Goal: Complete application form: Complete application form

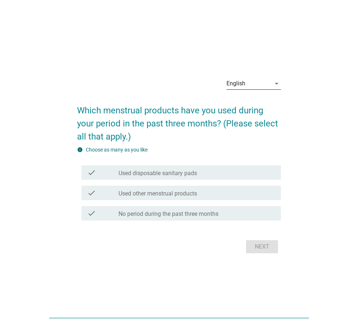
drag, startPoint x: 158, startPoint y: 258, endPoint x: 263, endPoint y: 82, distance: 204.7
click at [263, 82] on div "English" at bounding box center [248, 84] width 44 height 12
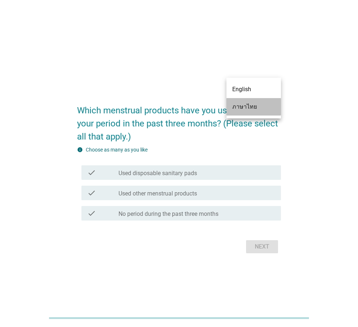
click at [257, 105] on div "ภาษาไทย" at bounding box center [253, 106] width 43 height 9
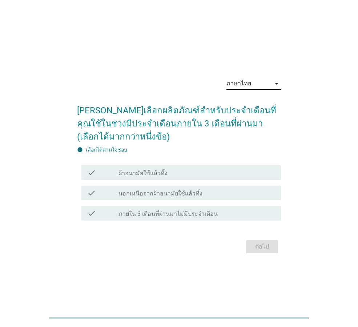
click at [221, 176] on div "check_box_outline_blank ผ้าอนามัยใช้แล้วทิ้ง" at bounding box center [196, 172] width 157 height 9
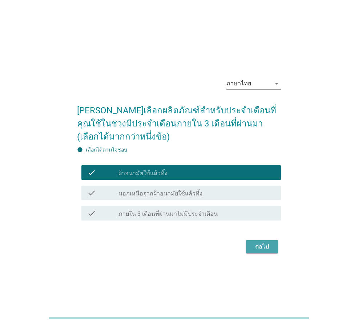
click at [254, 246] on div "ต่อไป" at bounding box center [262, 246] width 20 height 9
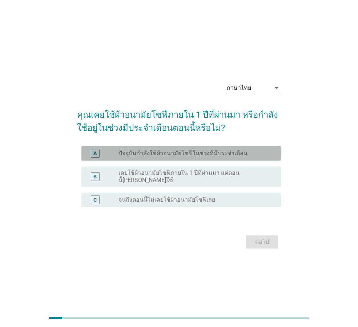
click at [178, 154] on label "ปัจจุบันกำลังใช้ผ้าอนามัยโซฟีในช่วงที่มีประจำเดือน" at bounding box center [182, 153] width 129 height 7
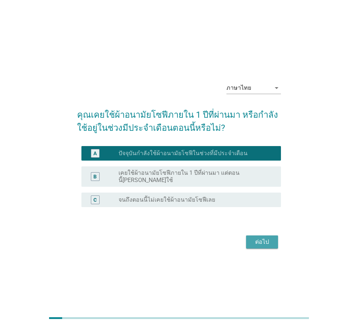
click at [264, 238] on div "ต่อไป" at bounding box center [262, 242] width 20 height 9
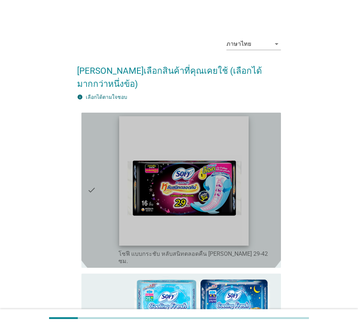
click at [197, 181] on img at bounding box center [183, 180] width 129 height 129
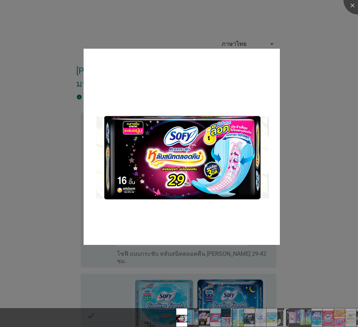
scroll to position [182, 0]
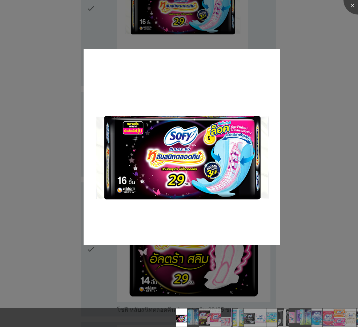
click at [337, 111] on div at bounding box center [179, 163] width 358 height 327
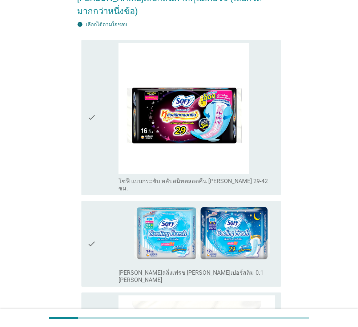
scroll to position [0, 0]
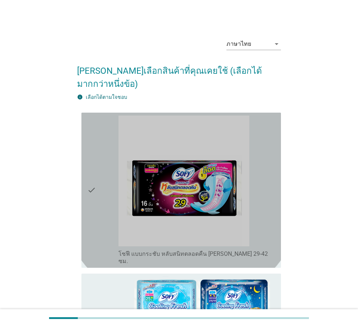
click at [90, 174] on icon "check" at bounding box center [91, 189] width 9 height 149
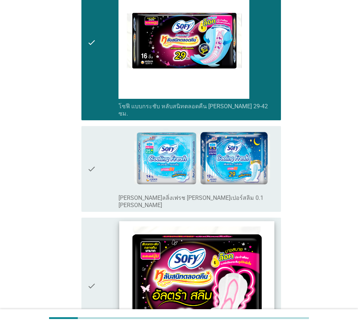
scroll to position [254, 0]
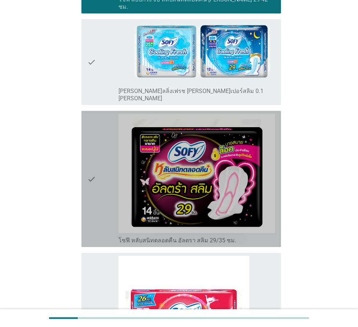
click at [89, 151] on icon "check" at bounding box center [91, 179] width 9 height 130
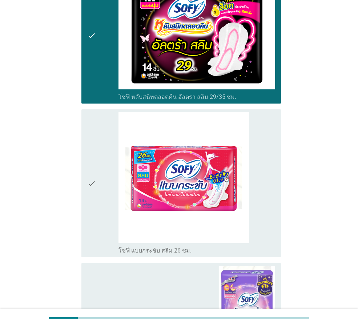
scroll to position [399, 0]
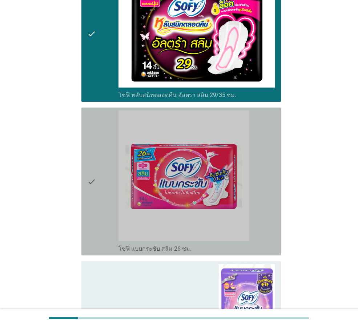
click at [91, 153] on icon "check" at bounding box center [91, 181] width 9 height 142
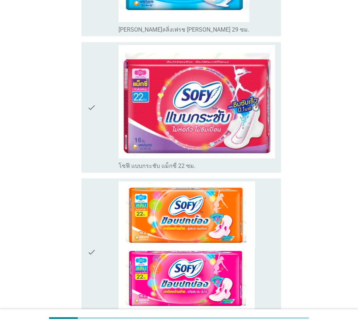
scroll to position [1743, 0]
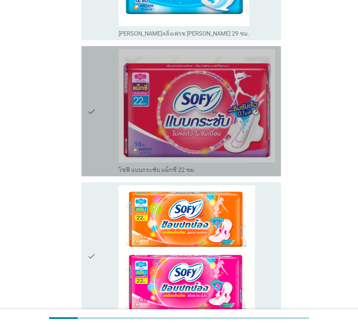
click at [92, 63] on icon "check" at bounding box center [91, 111] width 9 height 124
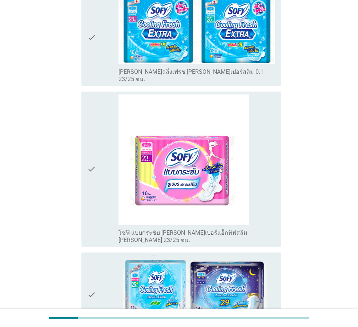
scroll to position [2730, 0]
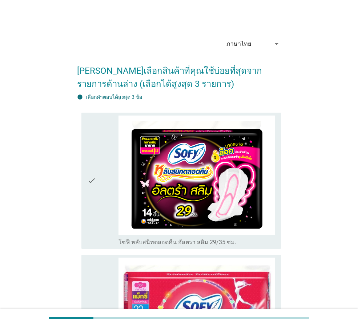
click at [94, 184] on icon "check" at bounding box center [91, 180] width 9 height 130
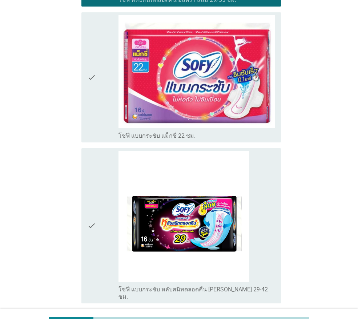
scroll to position [291, 0]
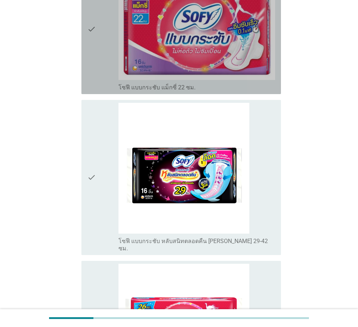
click at [94, 33] on icon "check" at bounding box center [91, 29] width 9 height 124
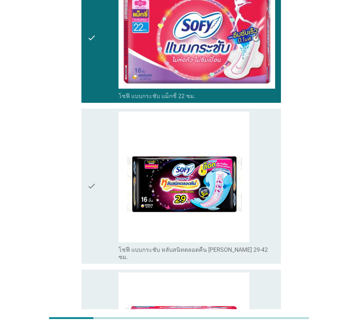
scroll to position [279, 0]
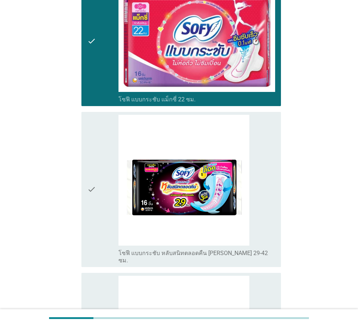
click at [88, 192] on icon "check" at bounding box center [91, 189] width 9 height 149
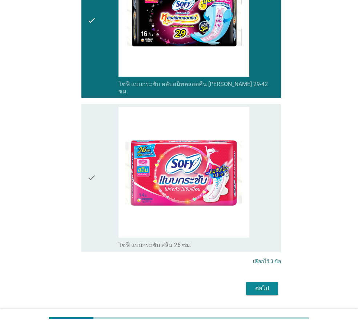
scroll to position [460, 0]
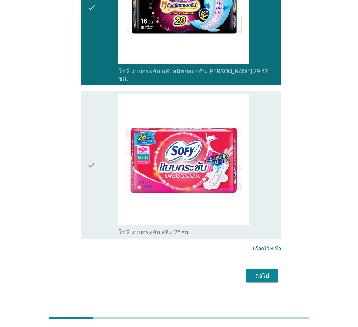
click at [254, 271] on div "ต่อไป" at bounding box center [262, 275] width 20 height 9
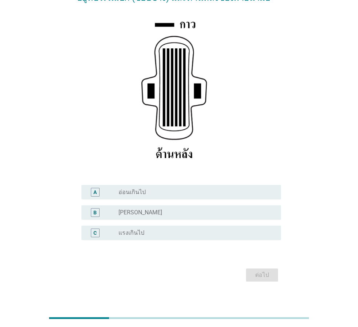
scroll to position [106, 0]
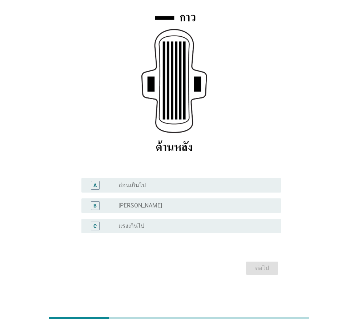
click at [121, 206] on label "[PERSON_NAME]" at bounding box center [140, 205] width 44 height 7
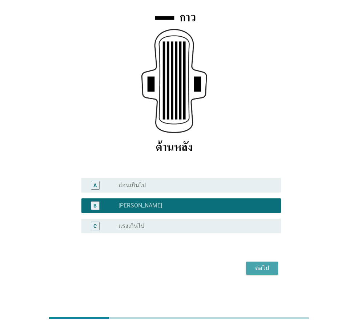
click at [269, 271] on div "ต่อไป" at bounding box center [262, 268] width 20 height 9
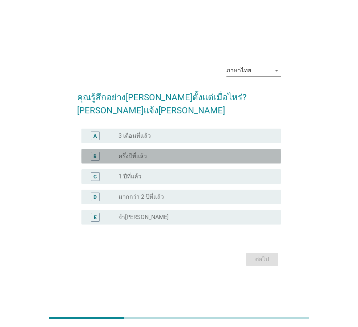
click at [180, 153] on div "radio_button_unchecked ครึ่งปีที่แล้ว" at bounding box center [193, 156] width 151 height 7
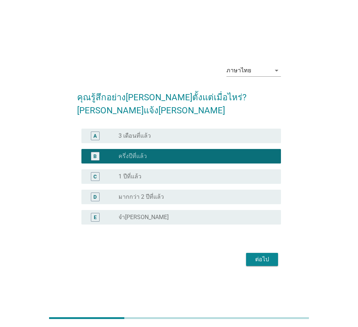
click at [185, 132] on div "radio_button_unchecked 3 เดือนที่แล้ว" at bounding box center [193, 135] width 151 height 7
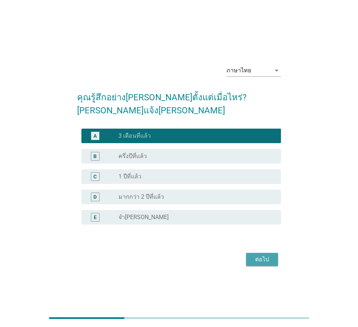
click at [265, 255] on div "ต่อไป" at bounding box center [262, 259] width 20 height 9
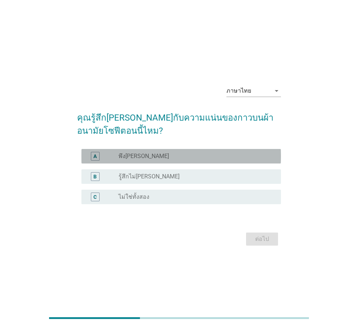
click at [145, 150] on div "A radio_button_unchecked พึง[PERSON_NAME]" at bounding box center [180, 156] width 199 height 15
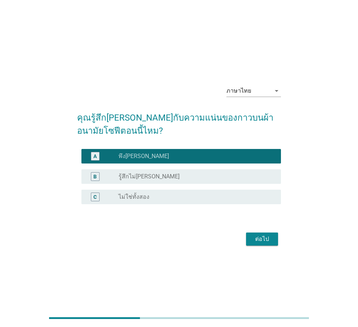
click at [266, 240] on div "ต่อไป" at bounding box center [262, 239] width 20 height 9
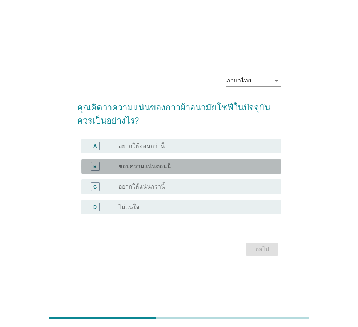
click at [192, 165] on div "radio_button_unchecked ชอบความแน่นตอนนี" at bounding box center [193, 166] width 151 height 7
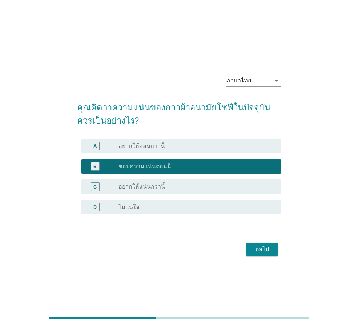
click at [263, 244] on button "ต่อไป" at bounding box center [262, 249] width 32 height 13
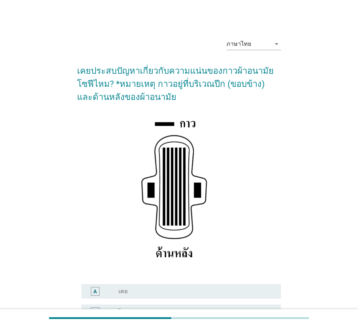
scroll to position [73, 0]
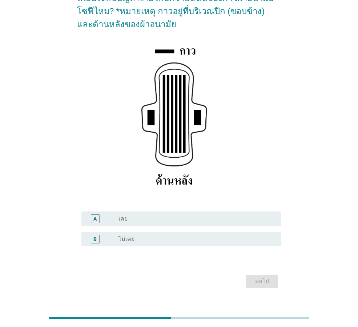
click at [146, 235] on div "radio_button_unchecked ไม่เคย" at bounding box center [196, 239] width 157 height 9
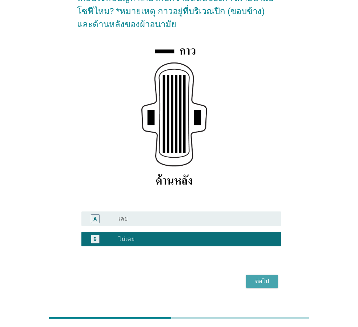
click at [258, 282] on div "ต่อไป" at bounding box center [262, 281] width 20 height 9
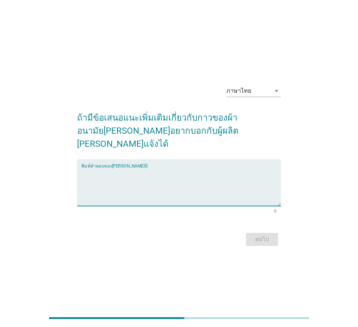
click at [179, 169] on textarea "พิมพ์คำตอบของคุณ ที่นี่" at bounding box center [180, 187] width 199 height 38
click at [262, 232] on div "ต่อไป" at bounding box center [179, 239] width 204 height 17
click at [181, 178] on textarea "พิมพ์คำตอบของคุณ ที่นี่" at bounding box center [180, 187] width 199 height 38
type textarea "ไม่มี"
click at [259, 235] on div "ต่อไป" at bounding box center [262, 239] width 20 height 9
